Goal: Check status: Check status

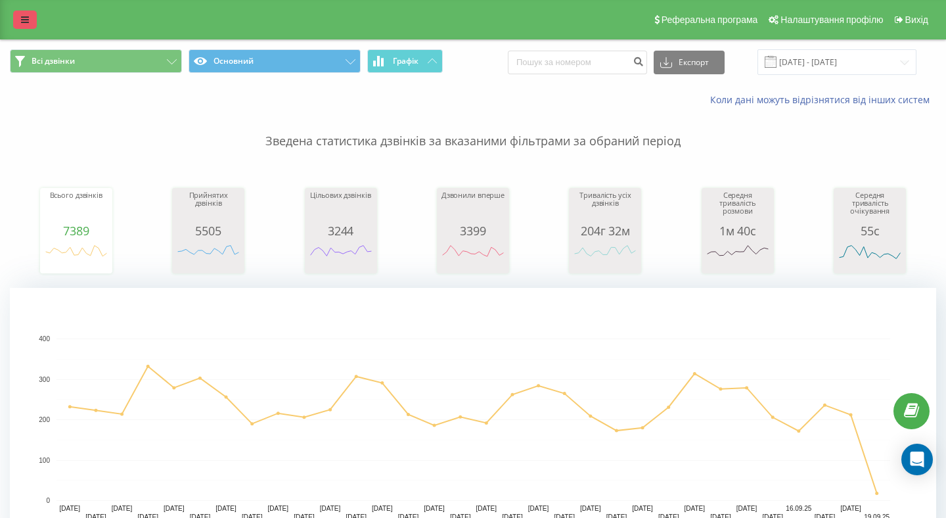
click at [28, 18] on icon at bounding box center [25, 19] width 8 height 9
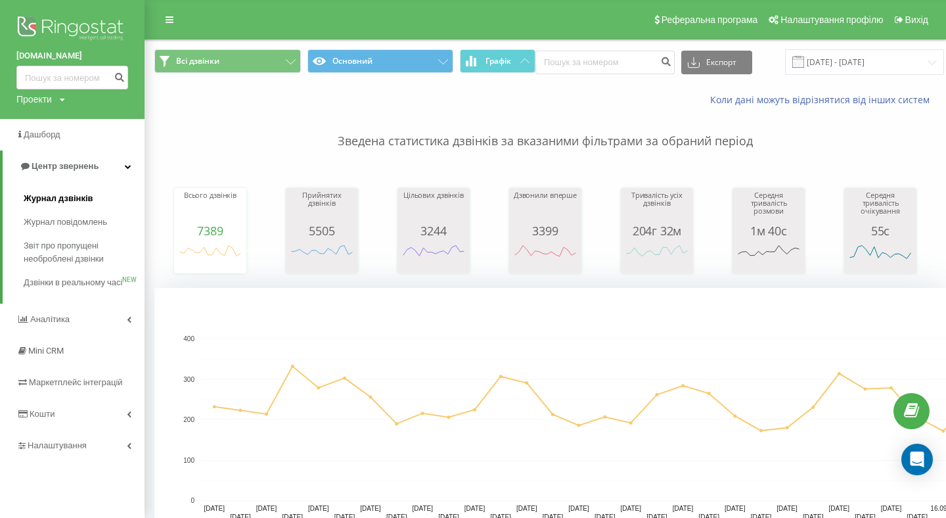
click at [66, 202] on span "Журнал дзвінків" at bounding box center [59, 198] width 70 height 13
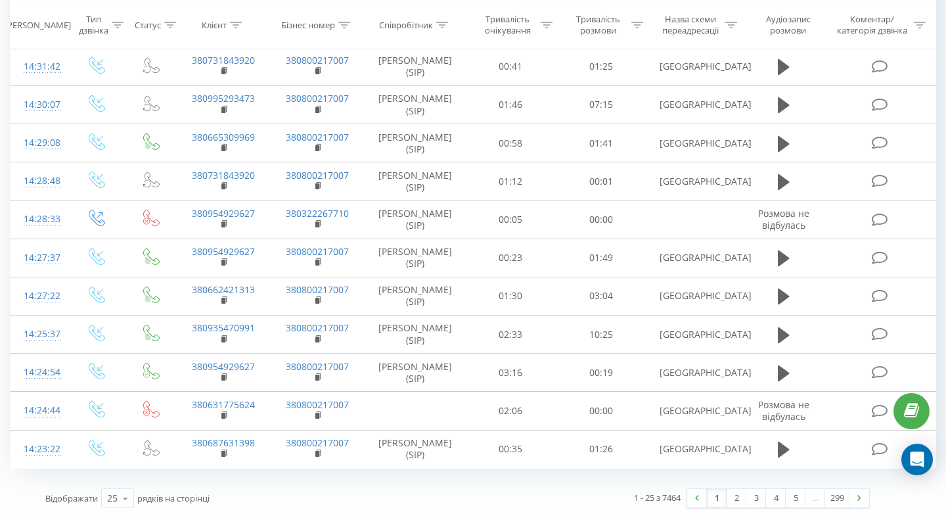
scroll to position [1212, 0]
click at [126, 496] on icon at bounding box center [126, 499] width 20 height 26
click at [121, 463] on div "50" at bounding box center [118, 460] width 32 height 19
